Goal: Information Seeking & Learning: Compare options

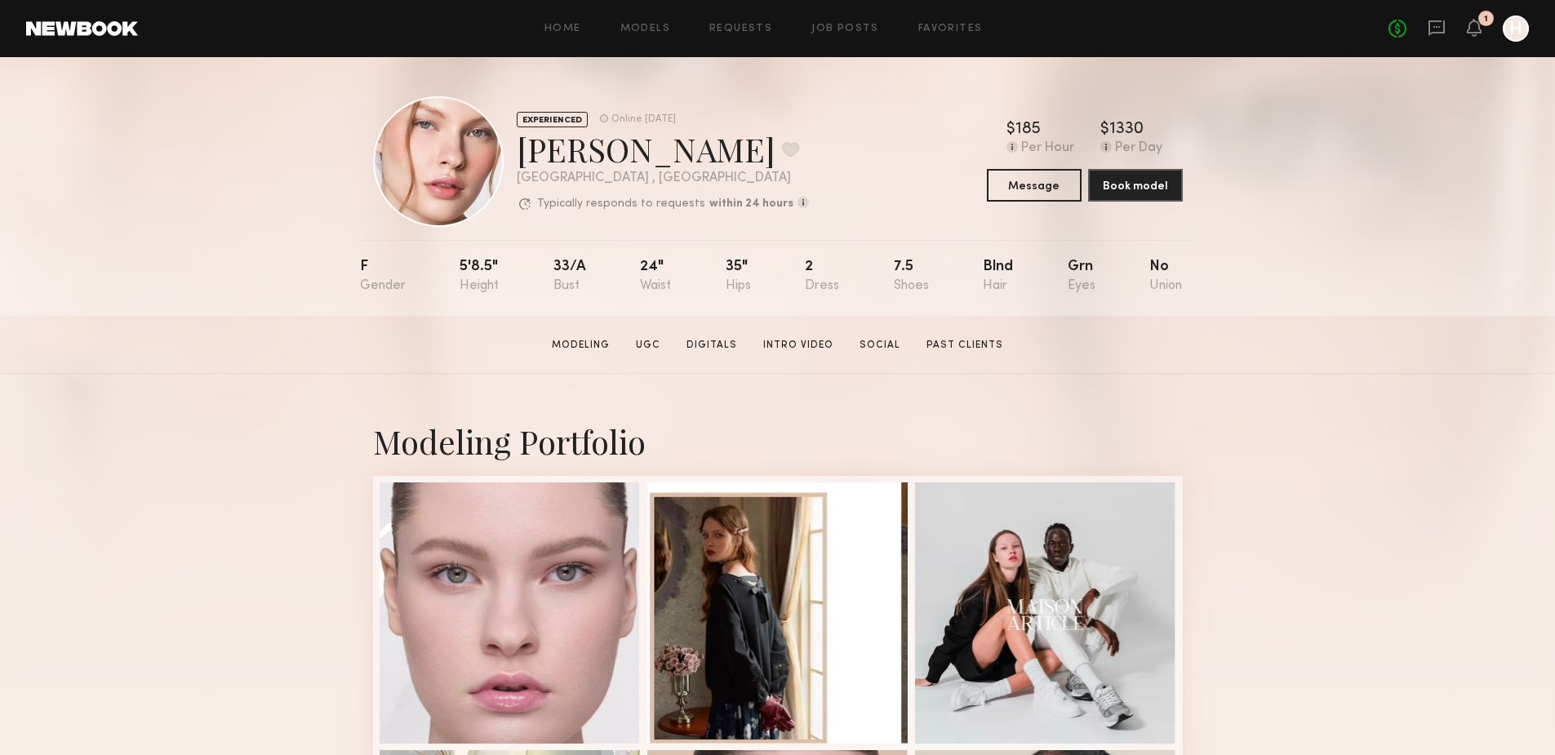
click at [893, 349] on link "Social" at bounding box center [880, 345] width 54 height 15
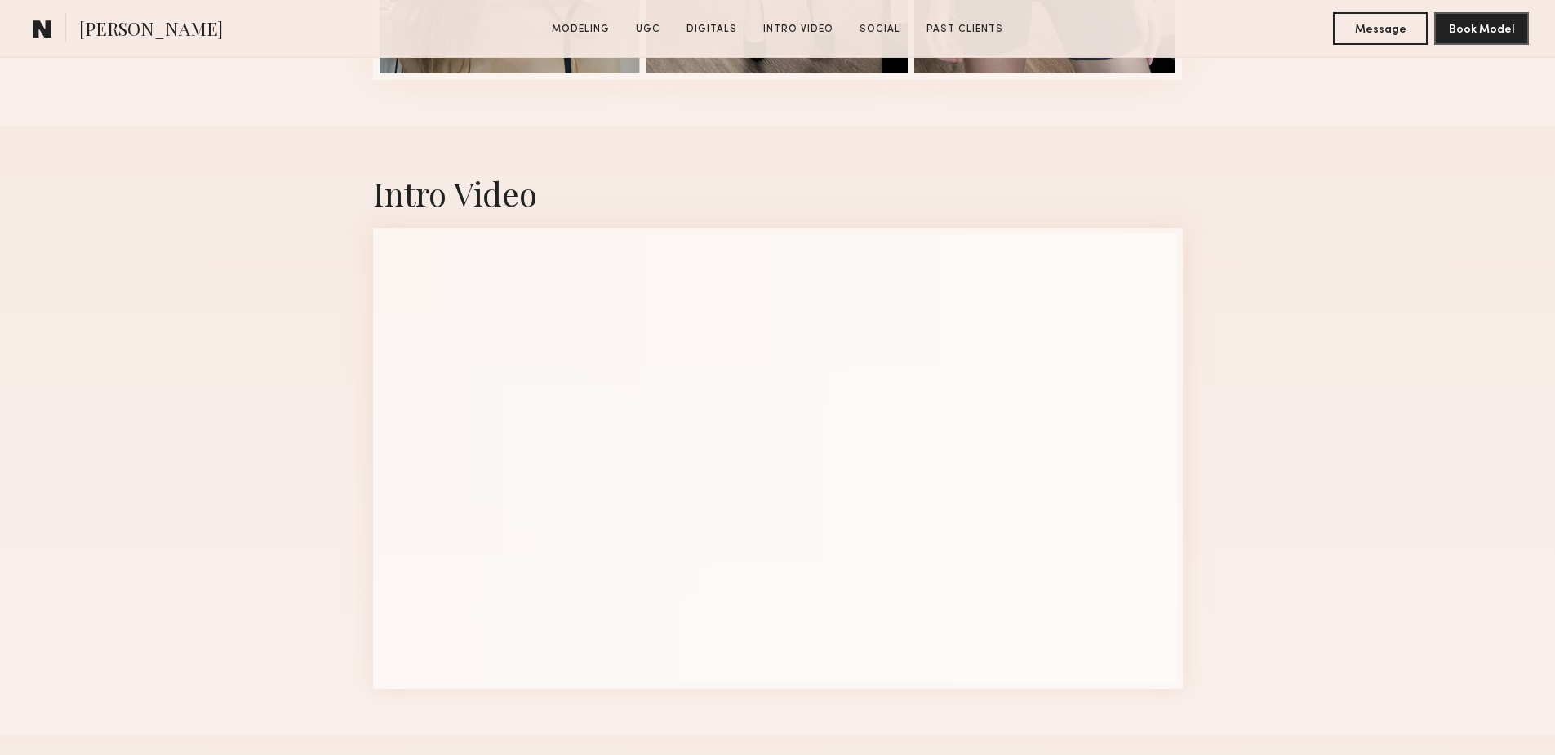
scroll to position [5000, 0]
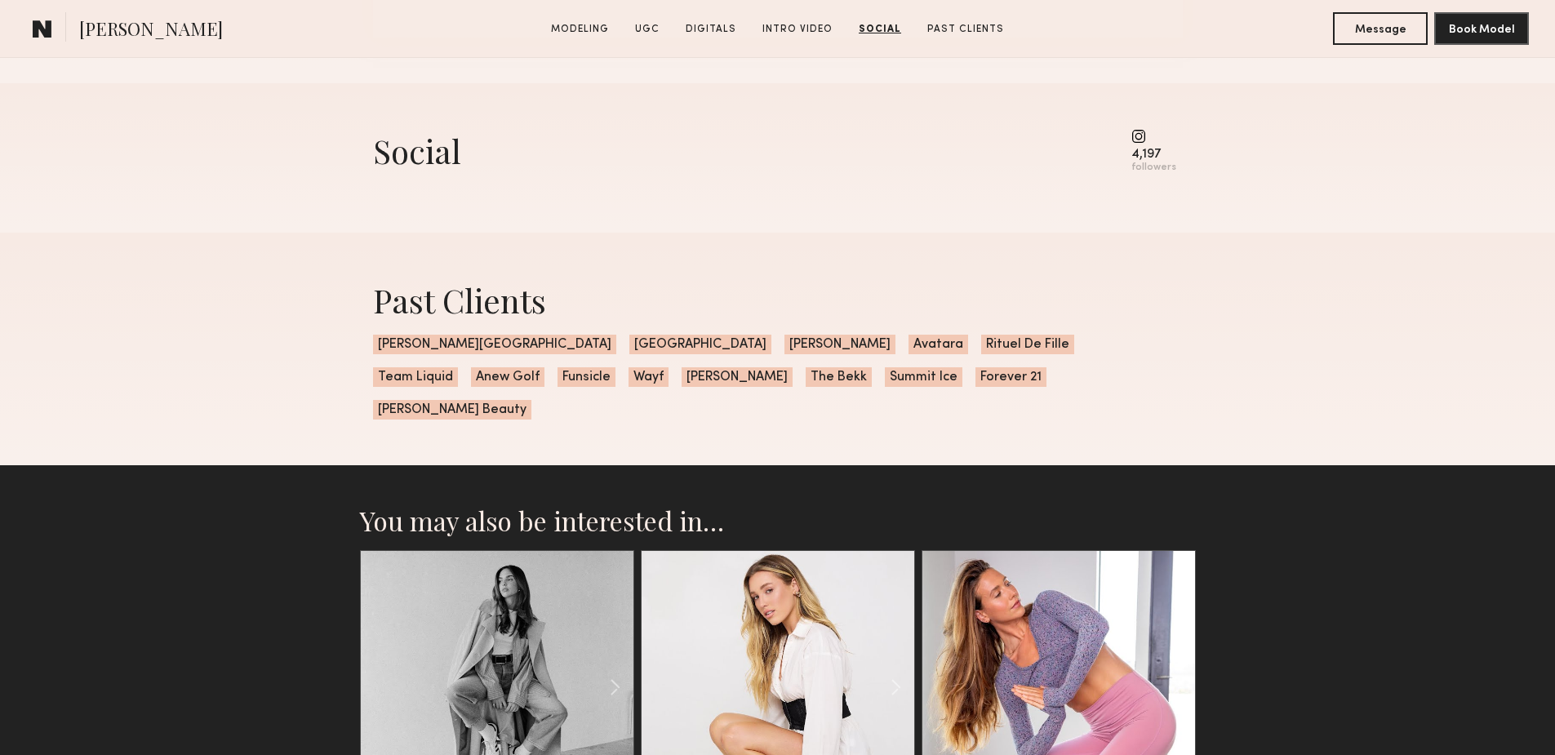
click at [1143, 144] on common-icon at bounding box center [1153, 136] width 45 height 15
click at [1143, 161] on div "4,197" at bounding box center [1153, 155] width 45 height 12
click at [1132, 148] on div "Social 4,197 followers" at bounding box center [778, 151] width 810 height 45
click at [1139, 144] on common-icon at bounding box center [1153, 136] width 45 height 15
click at [1142, 144] on common-icon at bounding box center [1153, 136] width 45 height 15
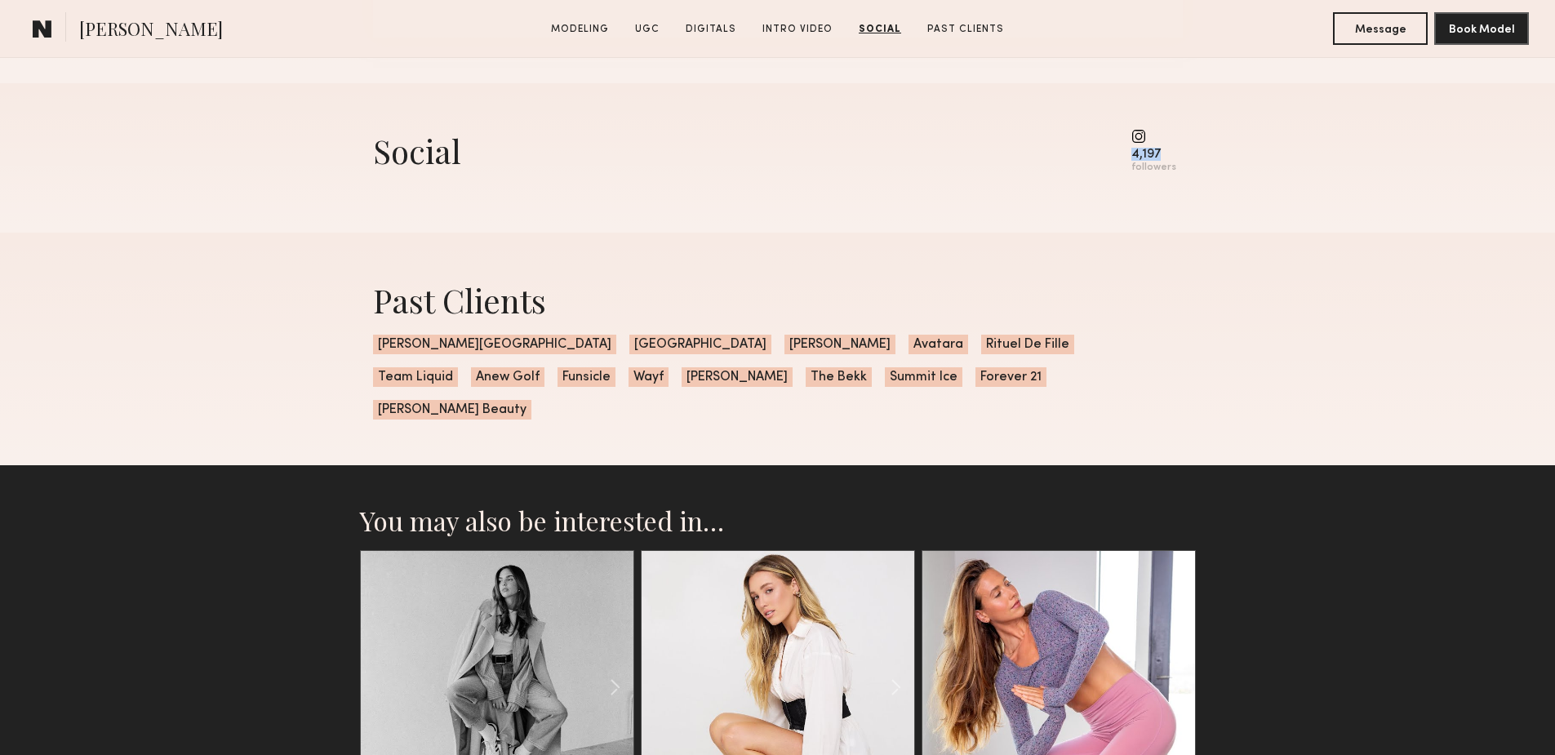
click at [1142, 144] on common-icon at bounding box center [1153, 136] width 45 height 15
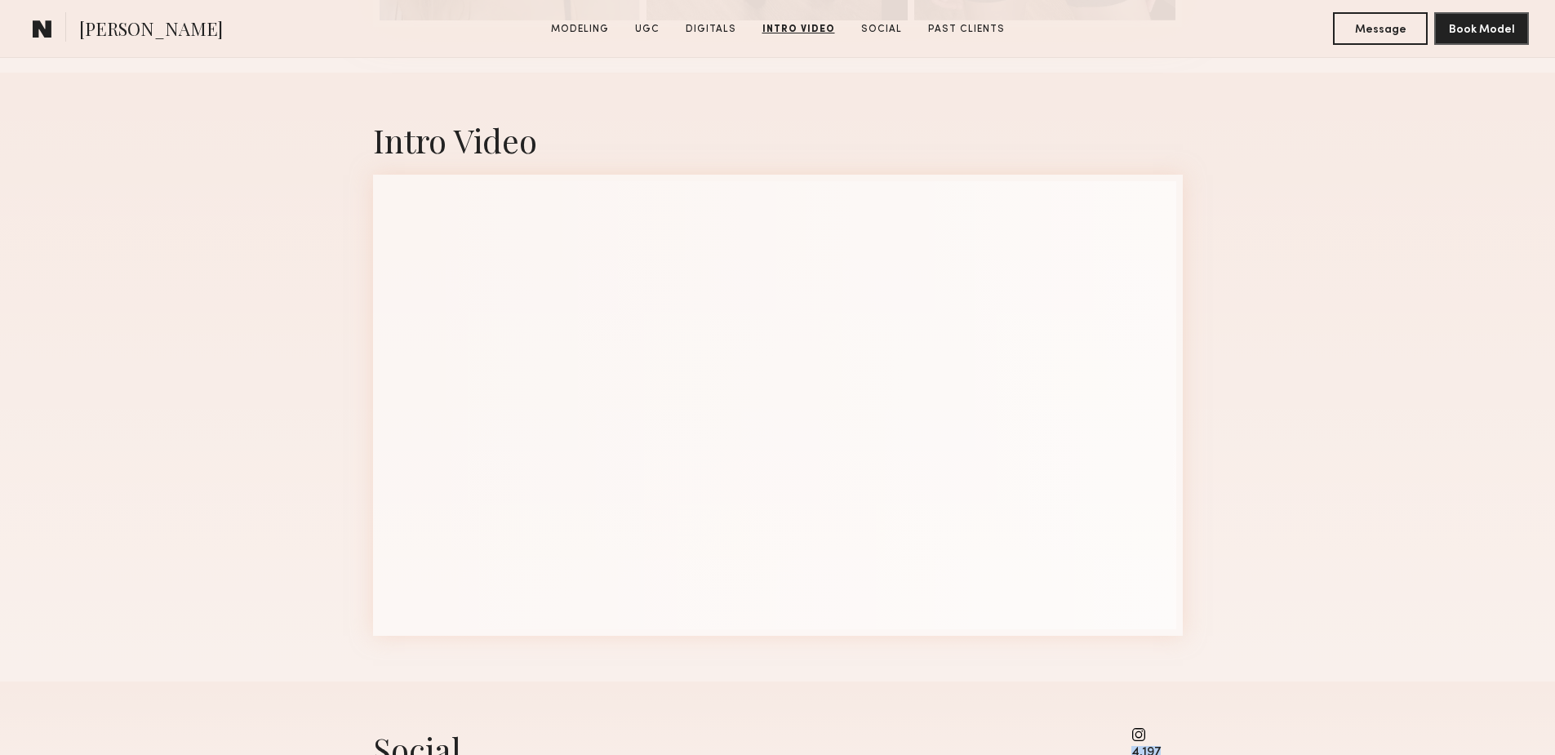
scroll to position [4700, 0]
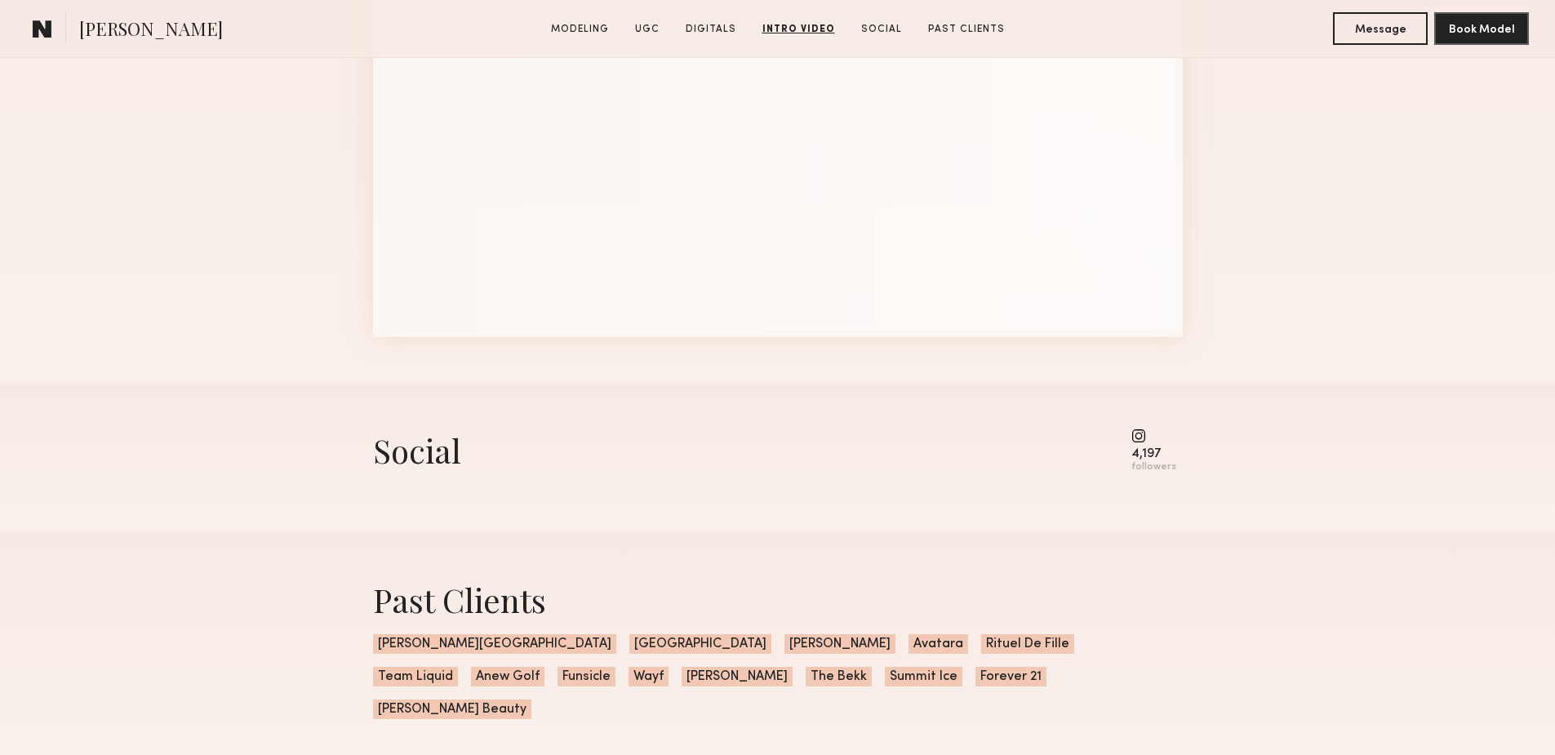
click at [1131, 448] on div "Social 4,197 followers" at bounding box center [778, 450] width 810 height 45
drag, startPoint x: 1131, startPoint y: 448, endPoint x: 1139, endPoint y: 451, distance: 8.5
click at [1139, 443] on common-icon at bounding box center [1153, 435] width 45 height 15
click at [1223, 462] on div "Social 4,197 followers" at bounding box center [777, 457] width 1555 height 149
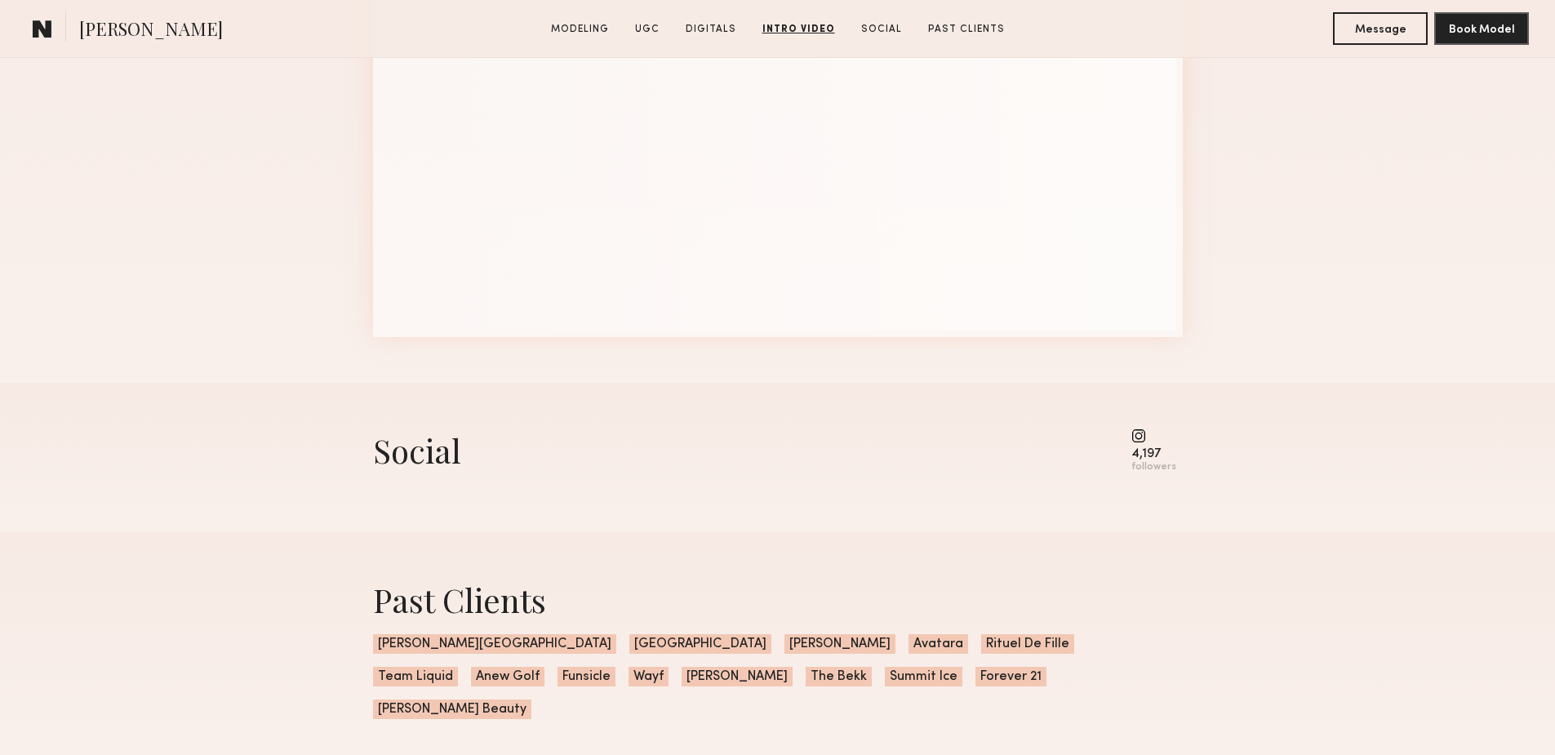
click at [1152, 473] on div "followers" at bounding box center [1153, 467] width 45 height 12
click at [1143, 460] on div "4,197" at bounding box center [1153, 454] width 45 height 12
drag, startPoint x: 1157, startPoint y: 447, endPoint x: 1143, endPoint y: 449, distance: 14.8
click at [1143, 443] on common-icon at bounding box center [1153, 435] width 45 height 15
click at [1142, 443] on common-icon at bounding box center [1153, 435] width 45 height 15
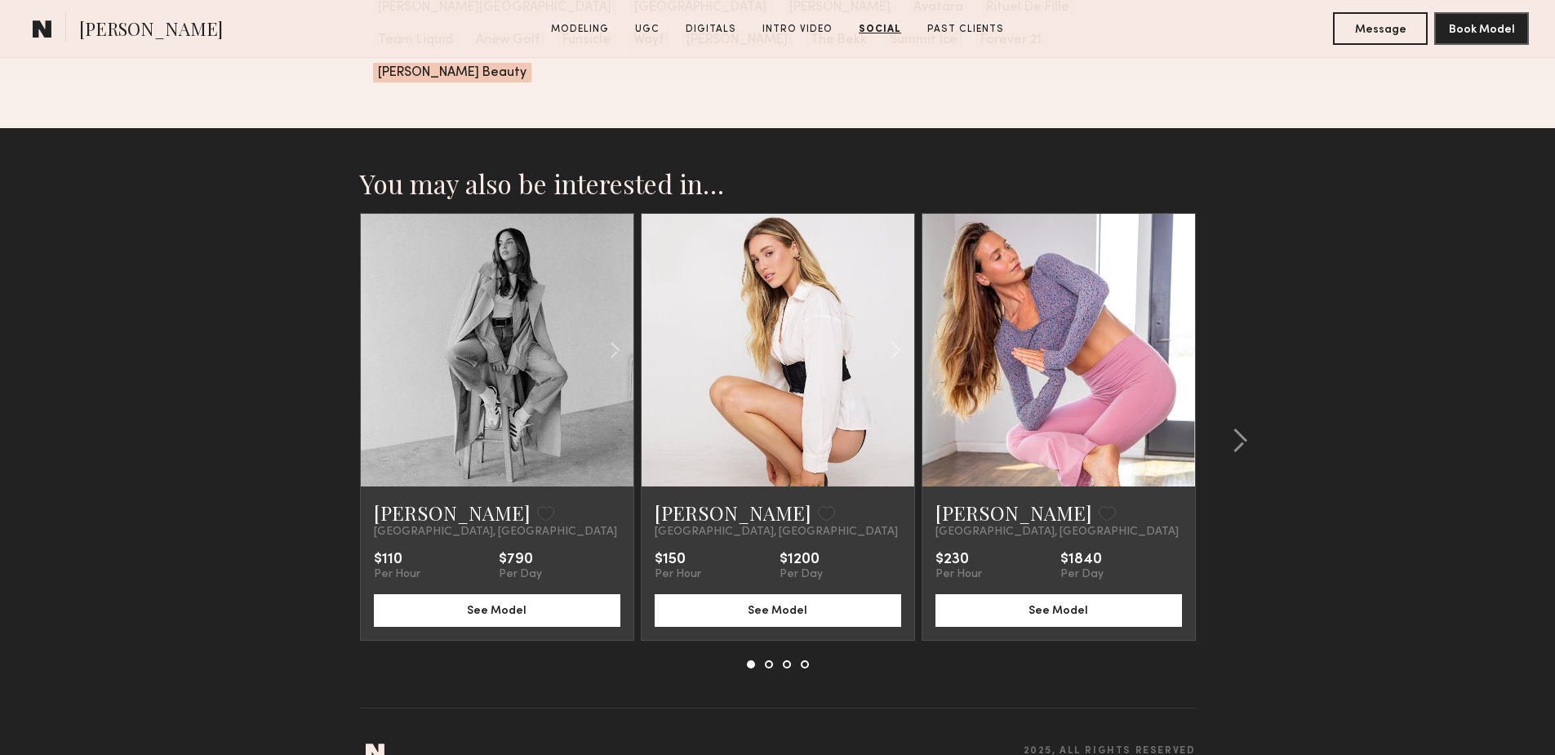
scroll to position [5353, 0]
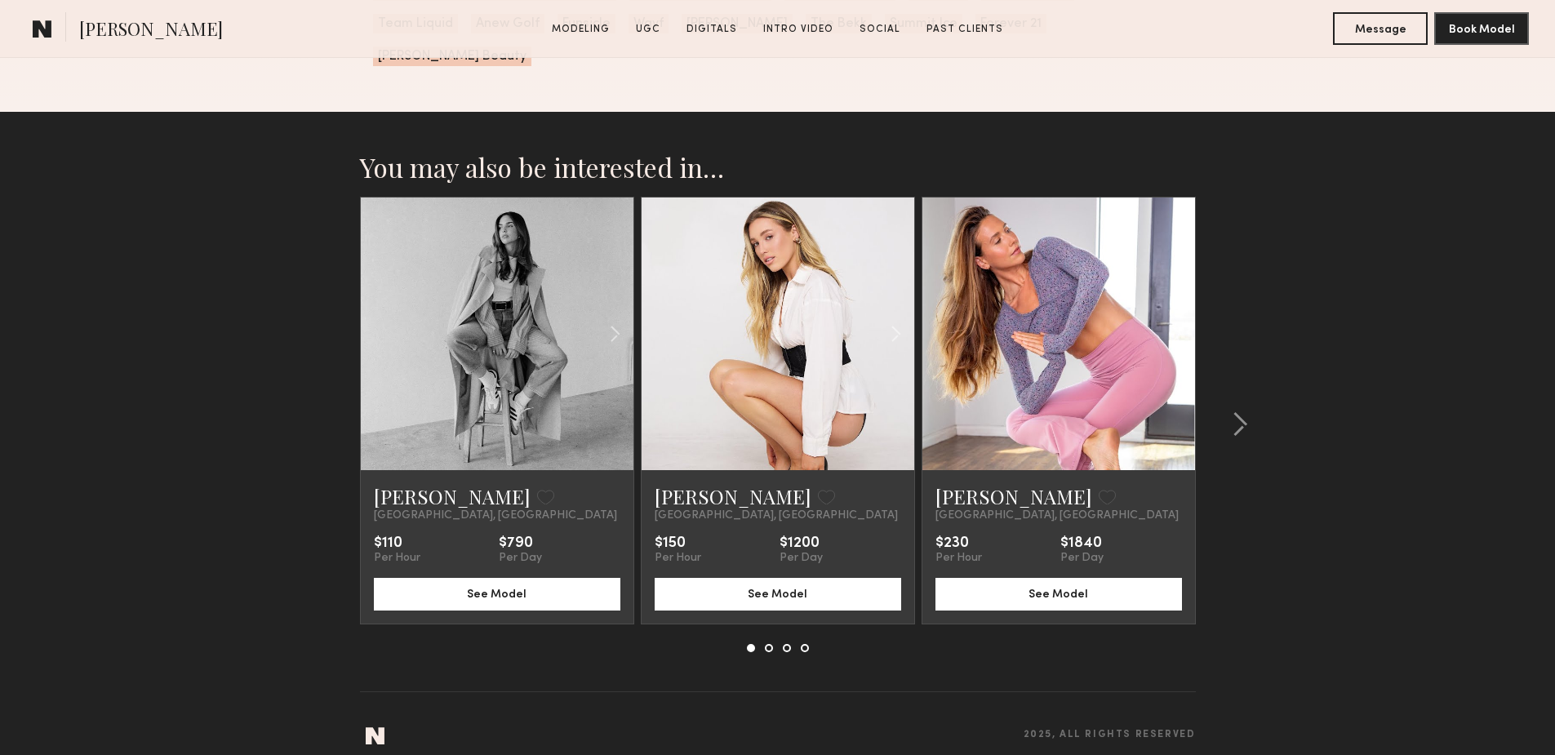
click at [812, 379] on link at bounding box center [777, 334] width 93 height 273
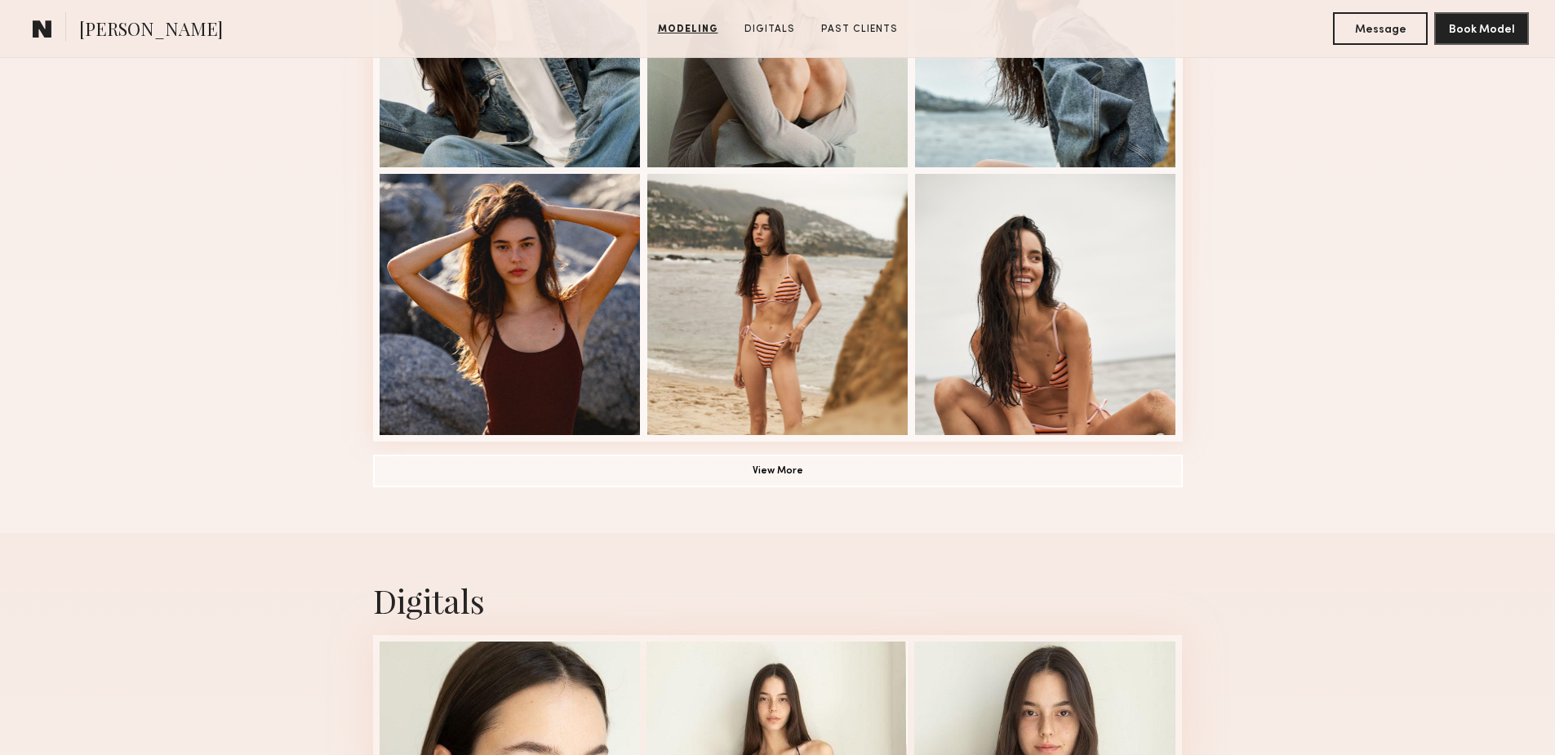
scroll to position [1197, 0]
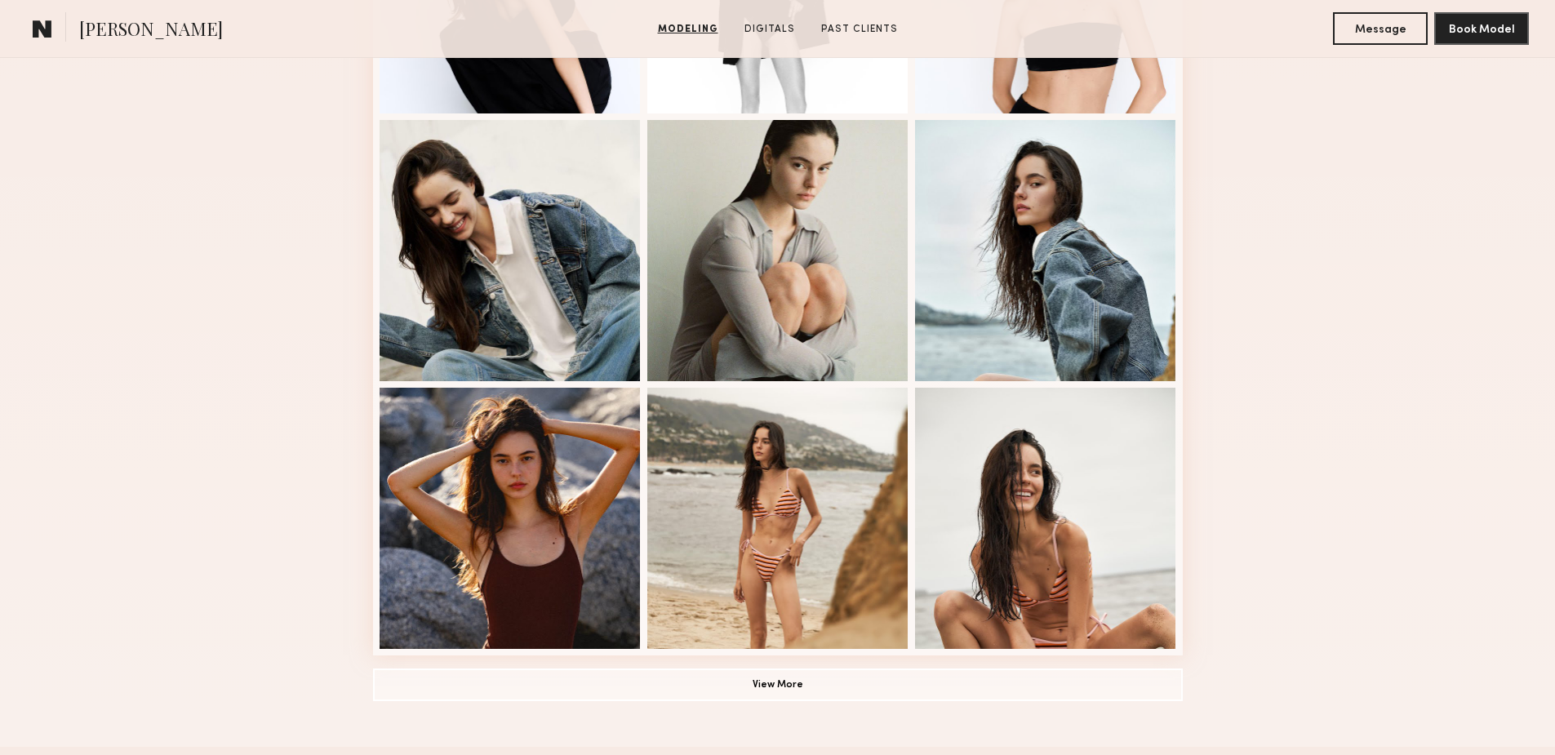
scroll to position [300, 0]
